Goal: Check status: Check status

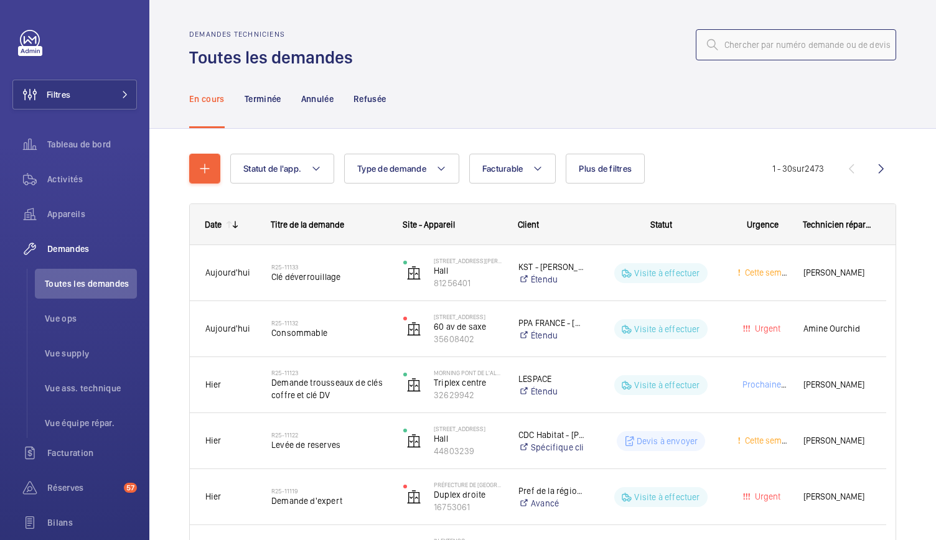
click at [716, 57] on input "text" at bounding box center [796, 44] width 200 height 31
paste input "25-01627"
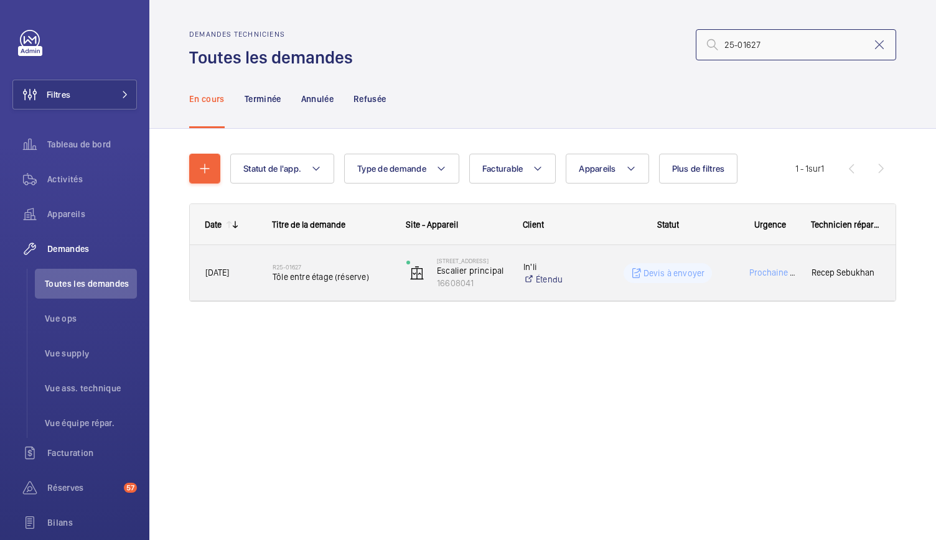
type input "25-01627"
click at [335, 280] on span "Tôle entre étage (réserve)" at bounding box center [332, 277] width 118 height 12
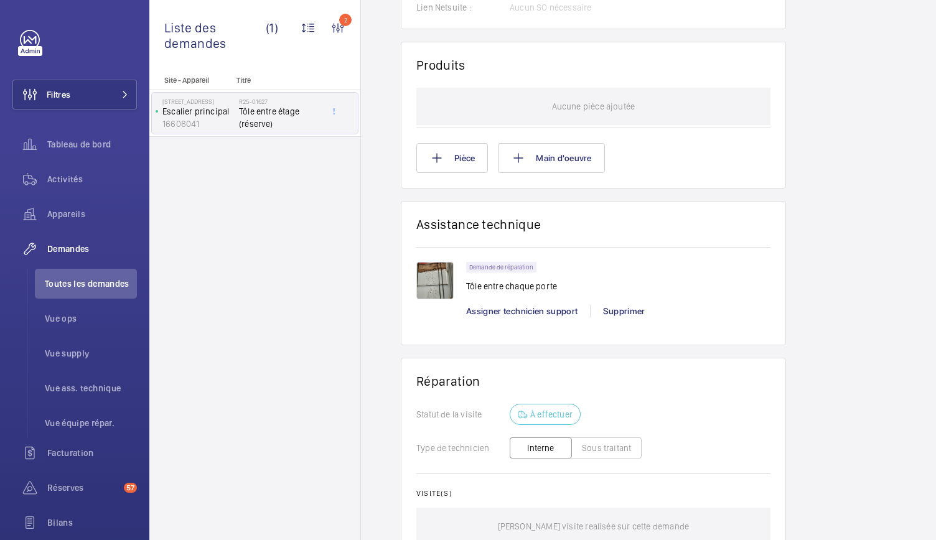
scroll to position [793, 0]
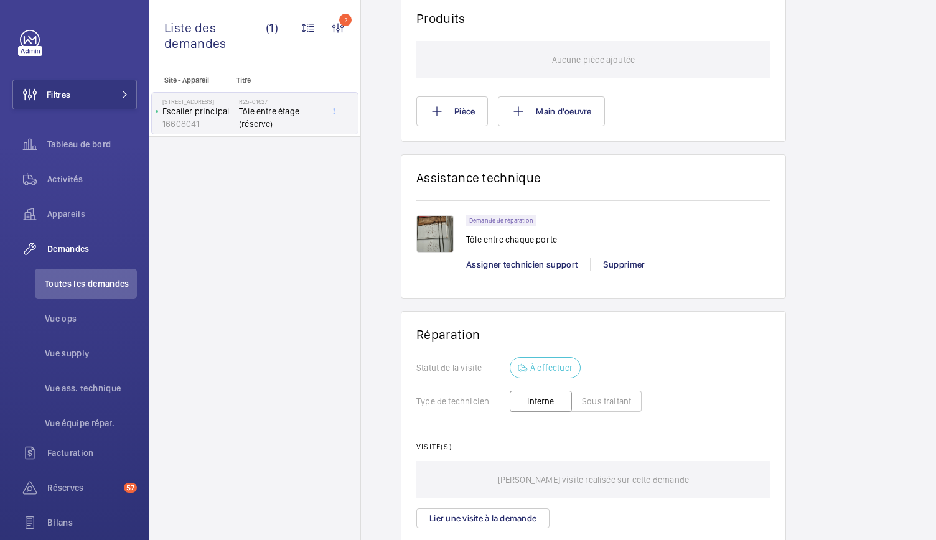
click at [432, 241] on img at bounding box center [434, 233] width 37 height 37
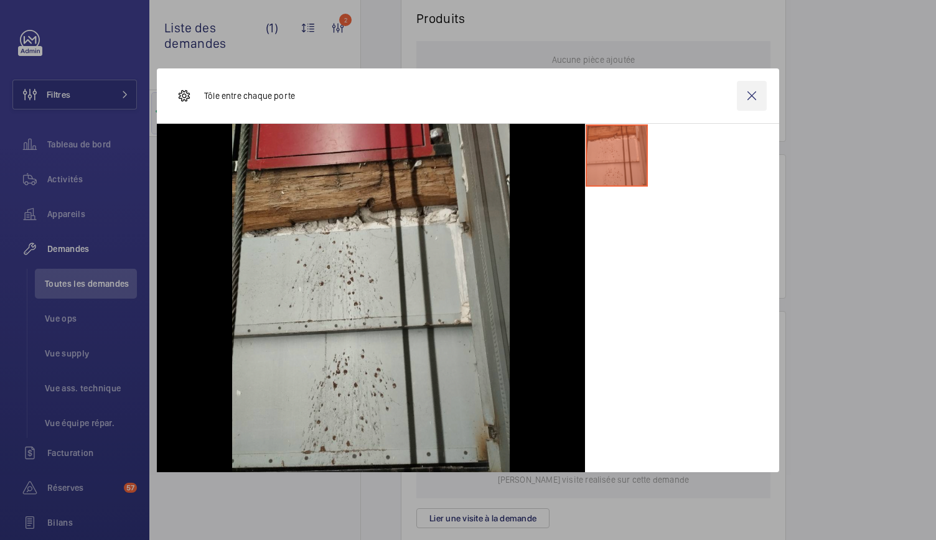
click at [756, 108] on wm-front-icon-button at bounding box center [752, 96] width 30 height 30
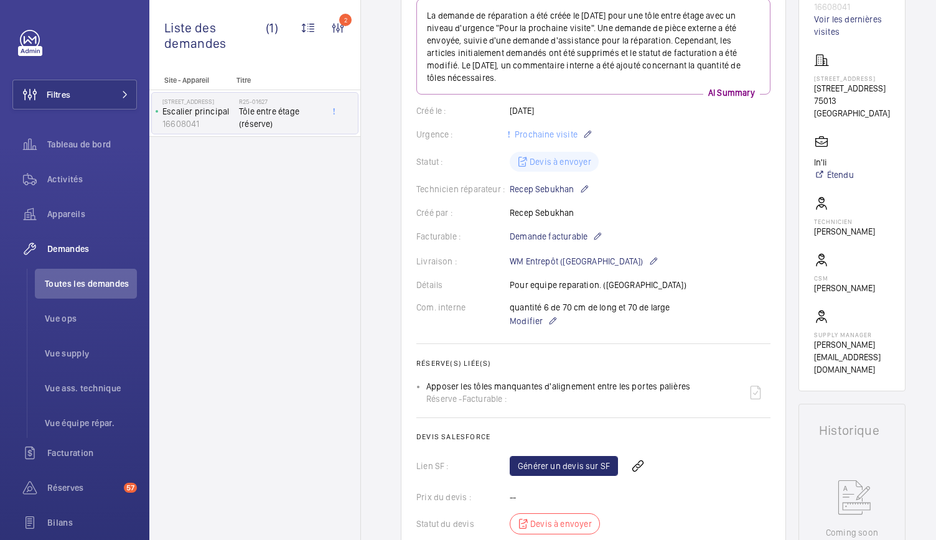
scroll to position [0, 0]
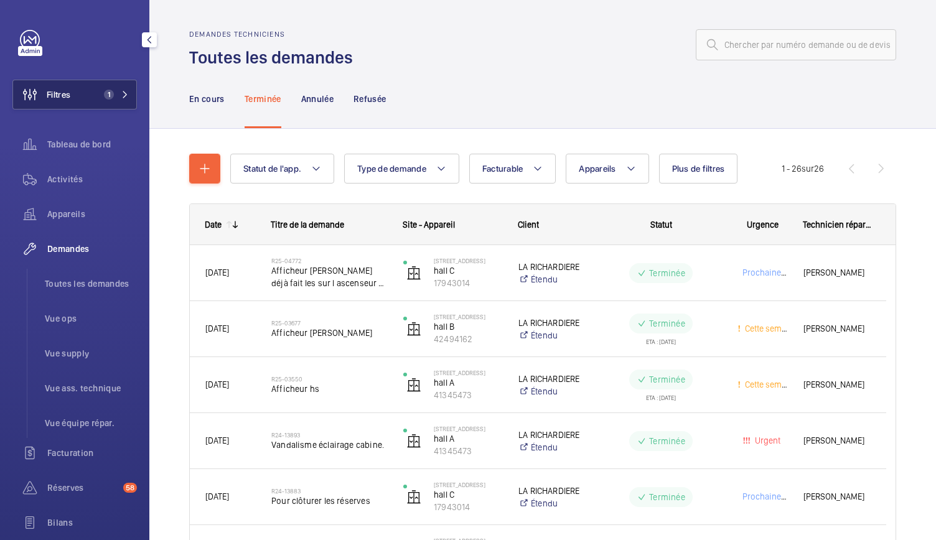
click at [121, 96] on mat-icon at bounding box center [124, 94] width 7 height 7
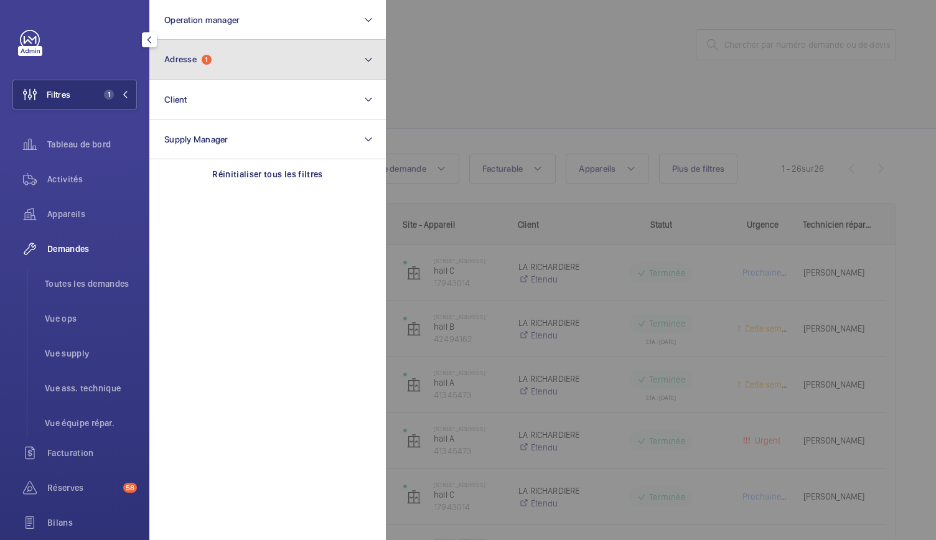
click at [235, 67] on button "Adresse 1" at bounding box center [267, 60] width 236 height 40
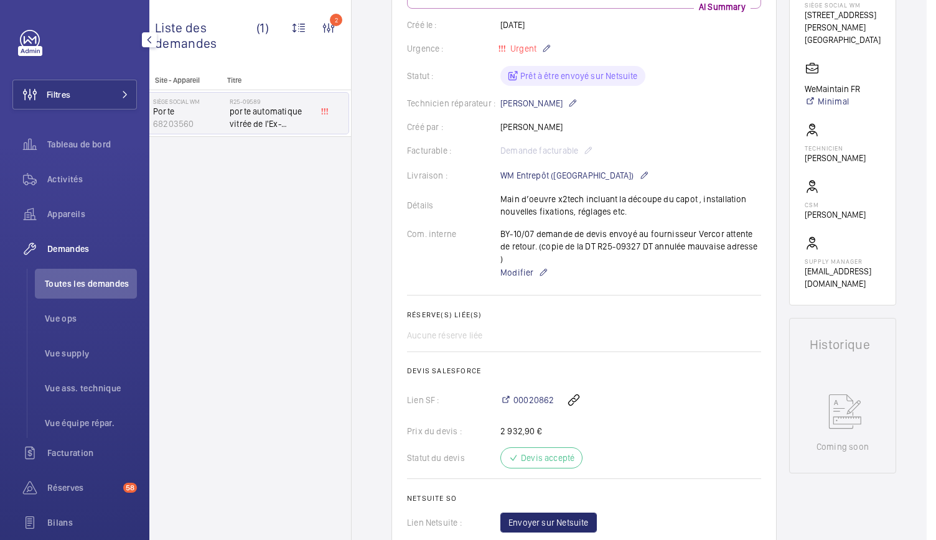
scroll to position [253, 0]
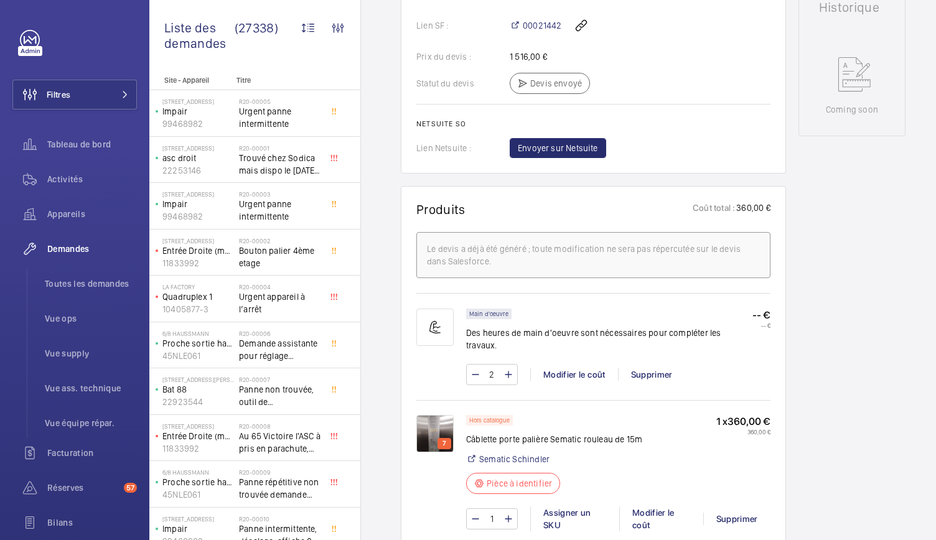
scroll to position [713, 0]
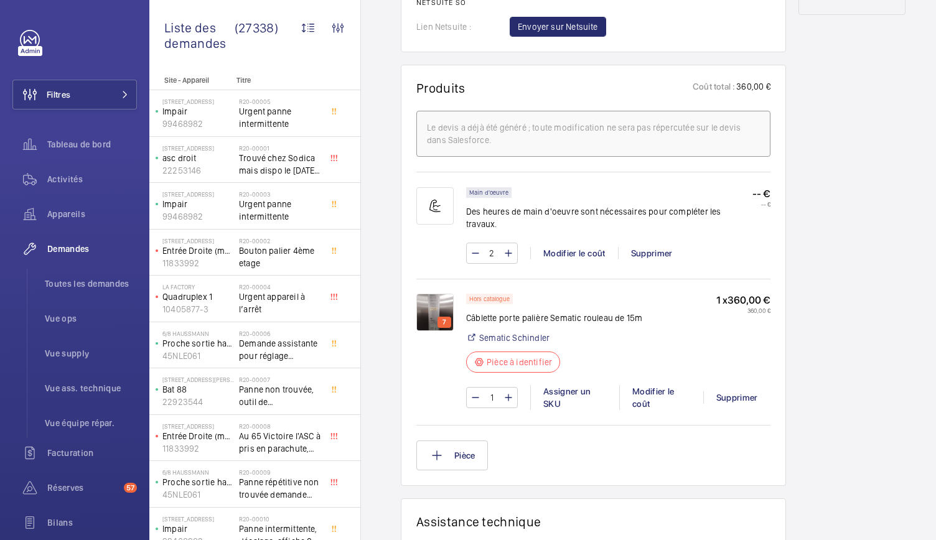
click at [424, 294] on img at bounding box center [434, 312] width 37 height 37
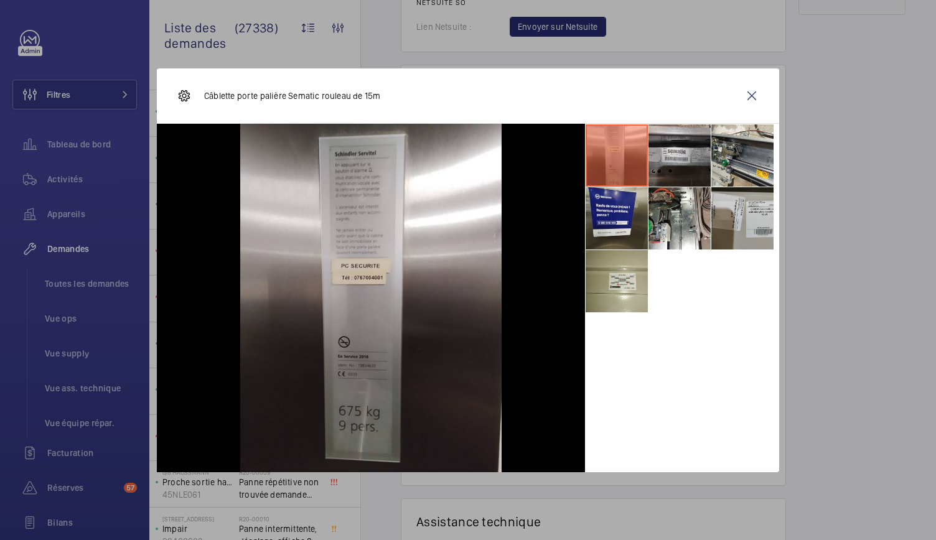
click at [660, 172] on li at bounding box center [679, 155] width 62 height 62
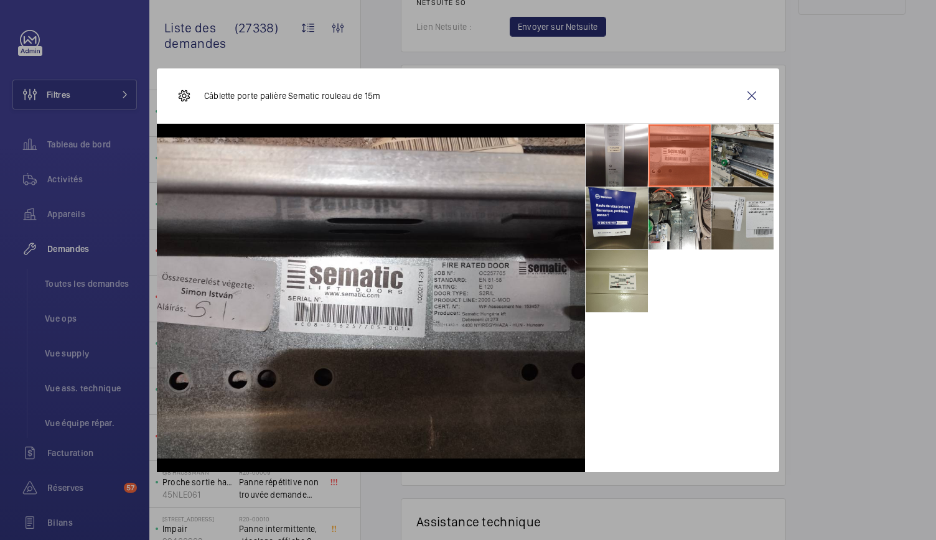
click at [745, 156] on li at bounding box center [742, 155] width 62 height 62
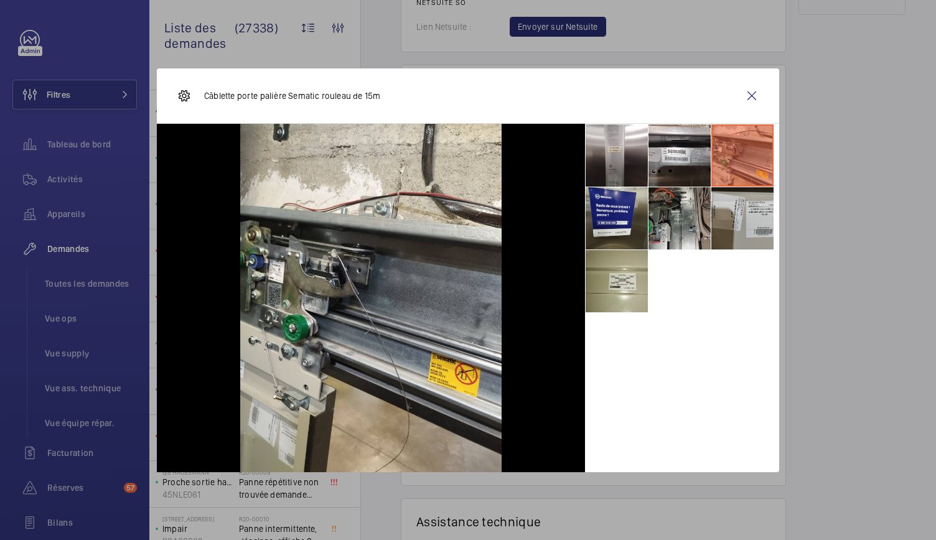
click at [681, 226] on li at bounding box center [679, 218] width 62 height 62
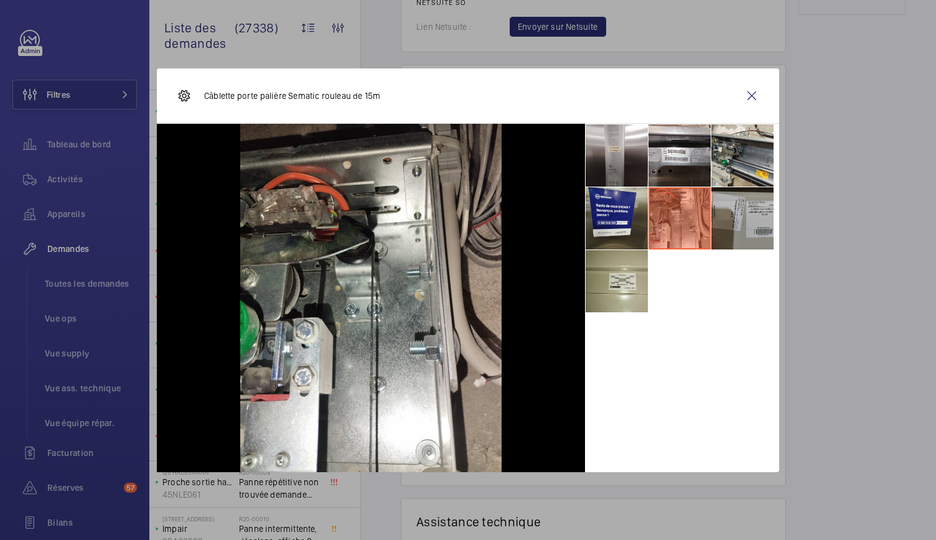
click at [731, 224] on li at bounding box center [742, 218] width 62 height 62
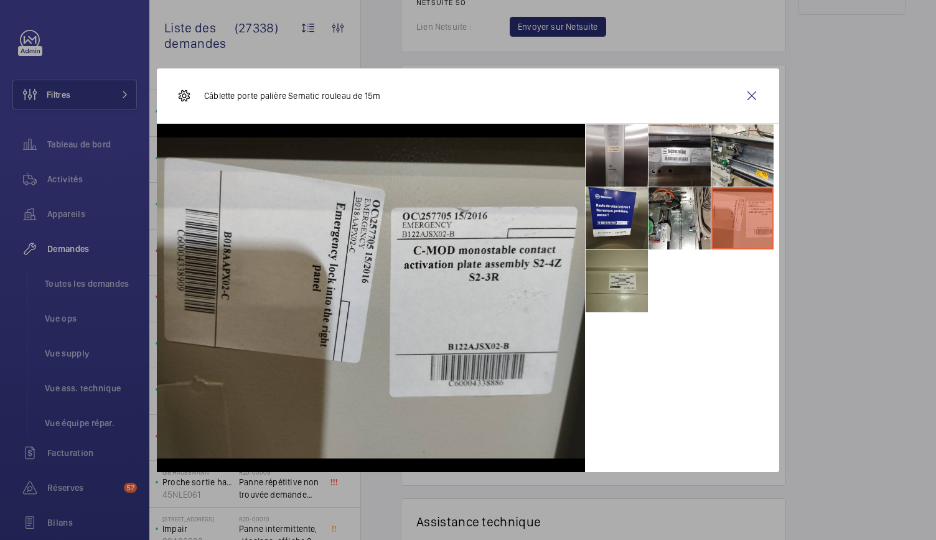
click at [621, 276] on li at bounding box center [617, 281] width 62 height 62
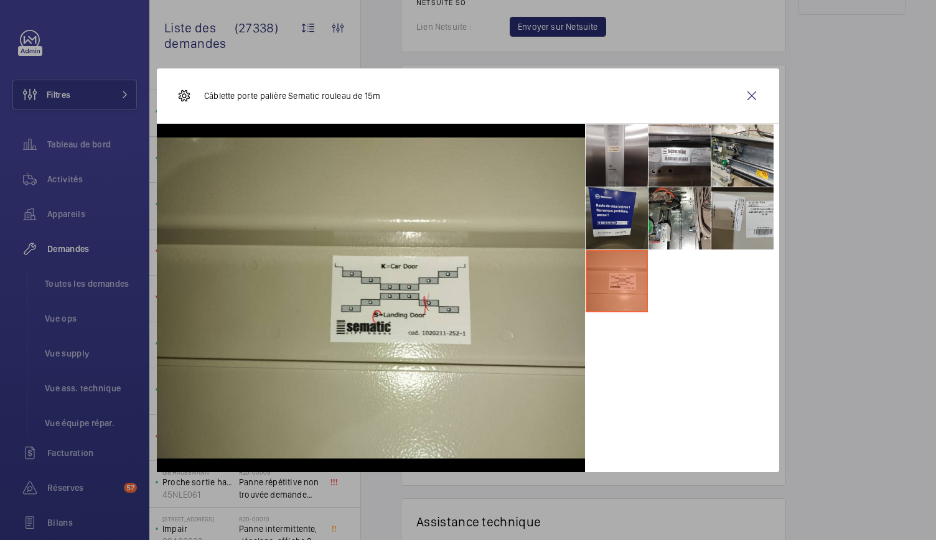
click at [621, 212] on li at bounding box center [617, 218] width 62 height 62
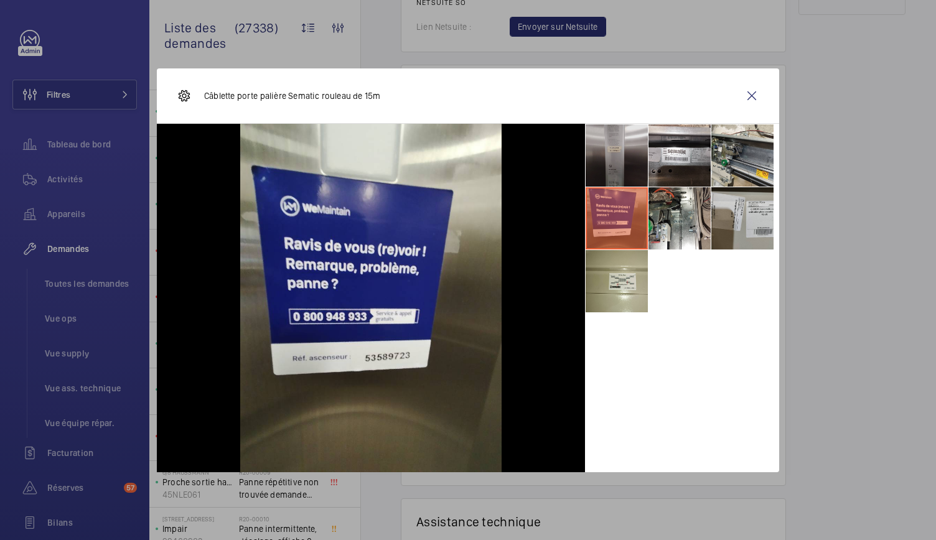
click at [623, 152] on li at bounding box center [617, 155] width 62 height 62
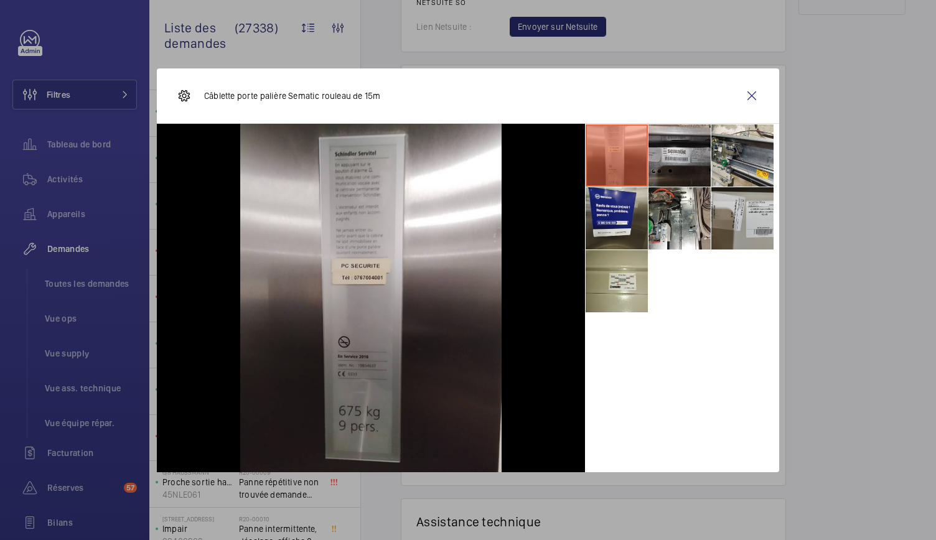
click at [681, 149] on li at bounding box center [679, 155] width 62 height 62
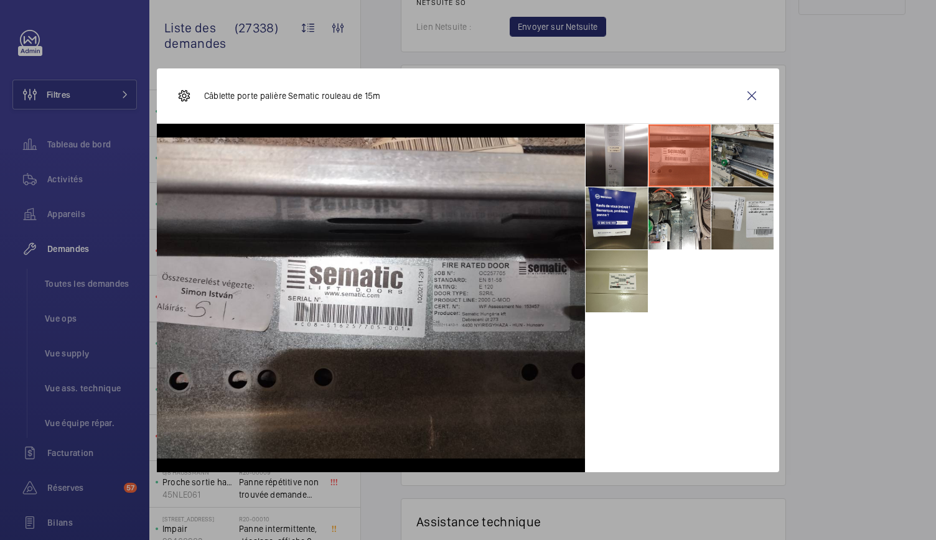
click at [757, 144] on li at bounding box center [742, 155] width 62 height 62
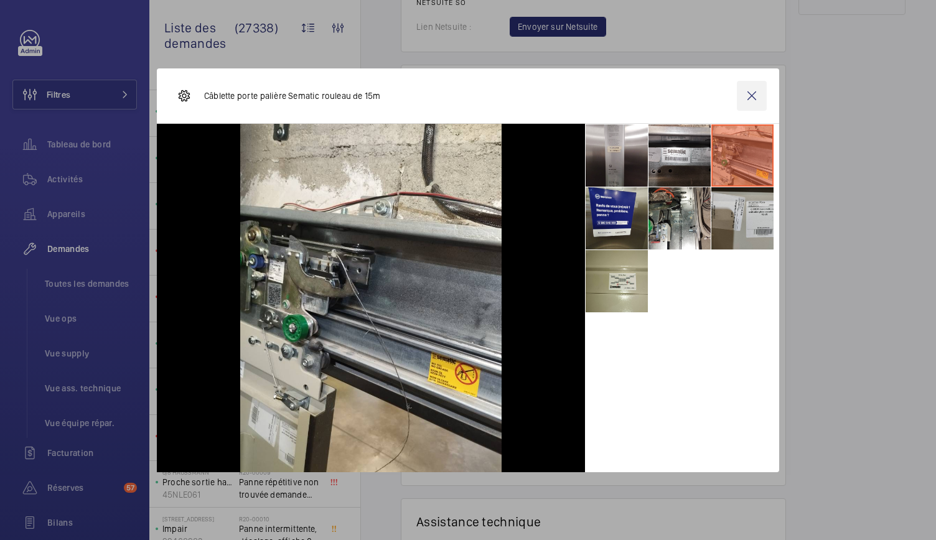
click at [755, 105] on wm-front-icon-button at bounding box center [752, 96] width 30 height 30
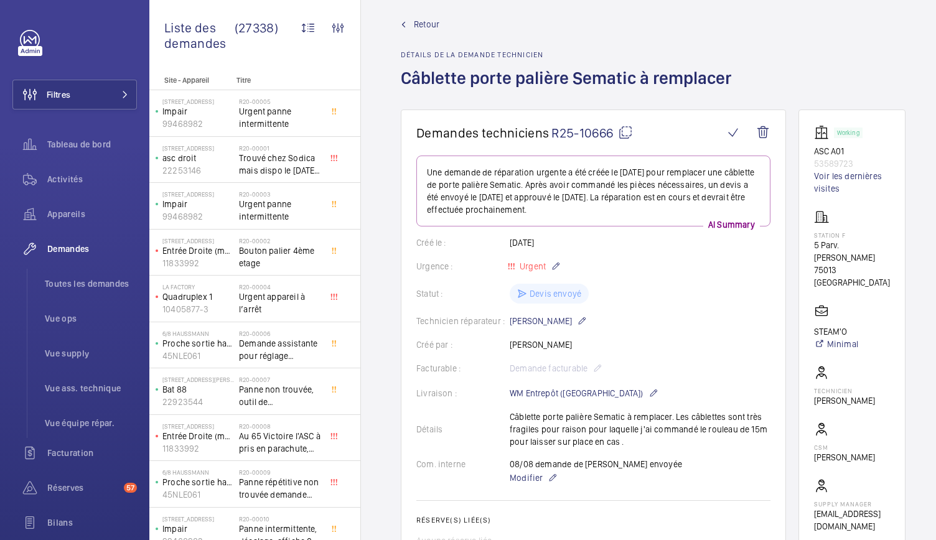
scroll to position [0, 0]
